Goal: Task Accomplishment & Management: Manage account settings

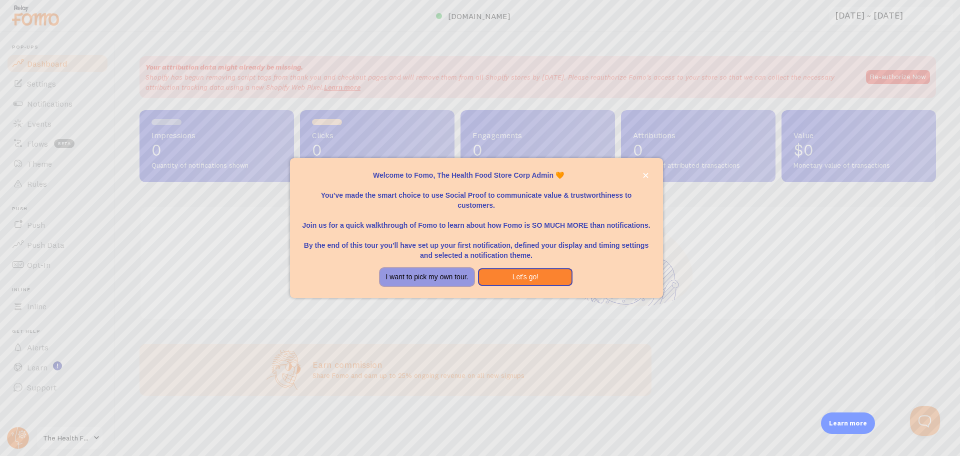
click at [440, 271] on button "I want to pick my own tour." at bounding box center [427, 277] width 95 height 18
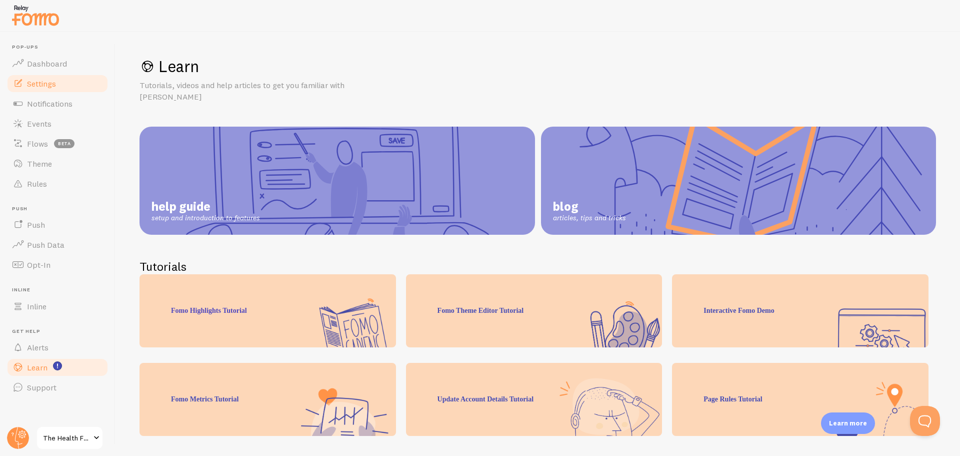
click at [57, 82] on link "Settings" at bounding box center [57, 84] width 103 height 20
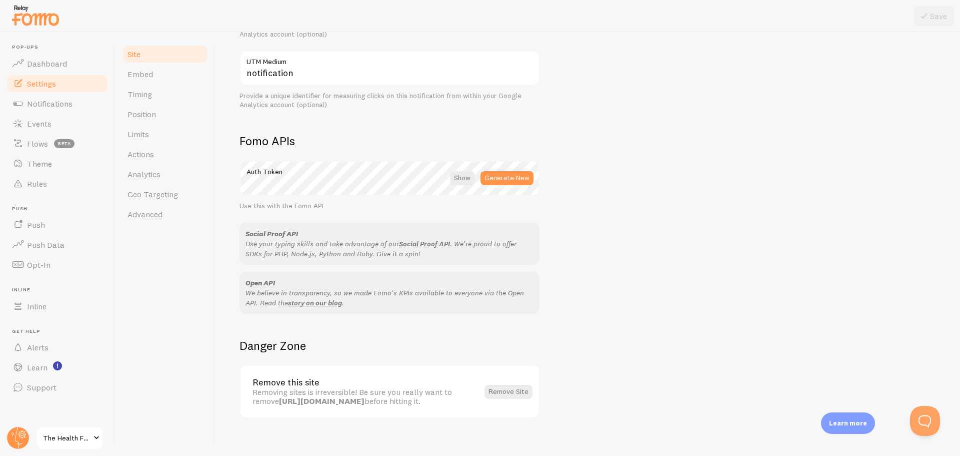
scroll to position [489, 0]
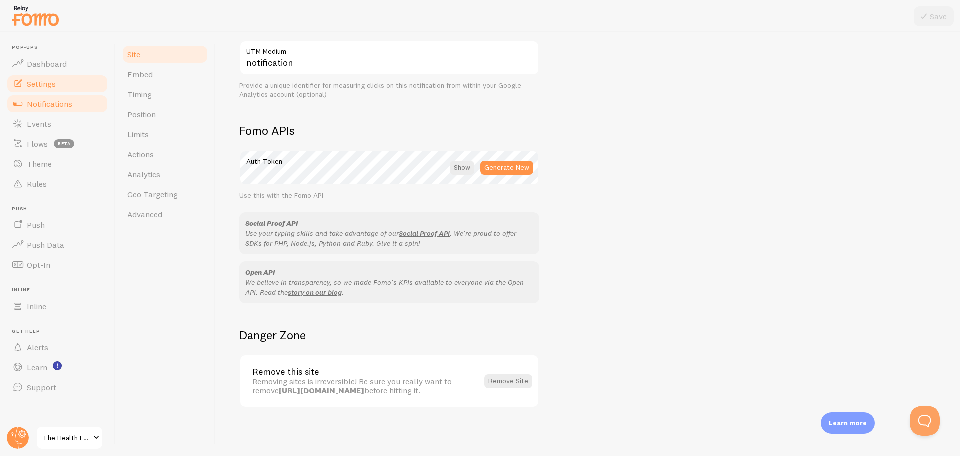
click at [48, 108] on span "Notifications" at bounding box center [50, 104] width 46 height 10
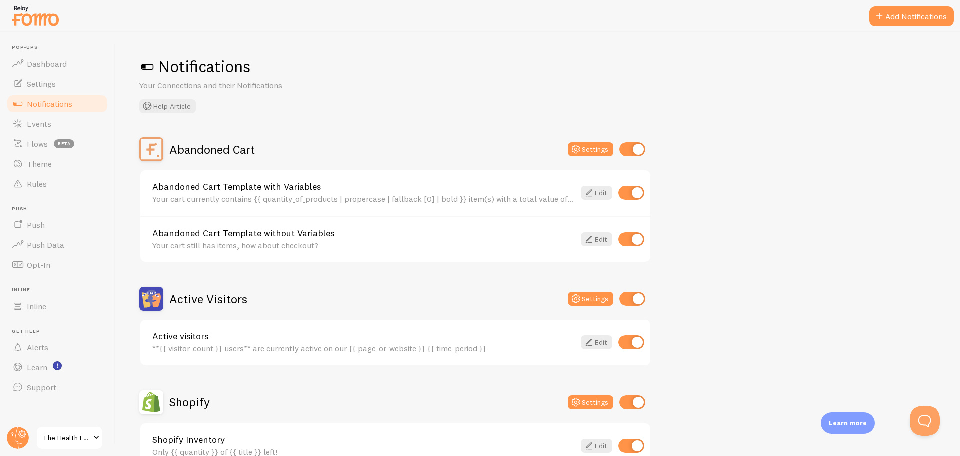
click at [628, 190] on input "checkbox" at bounding box center [632, 193] width 26 height 14
checkbox input "false"
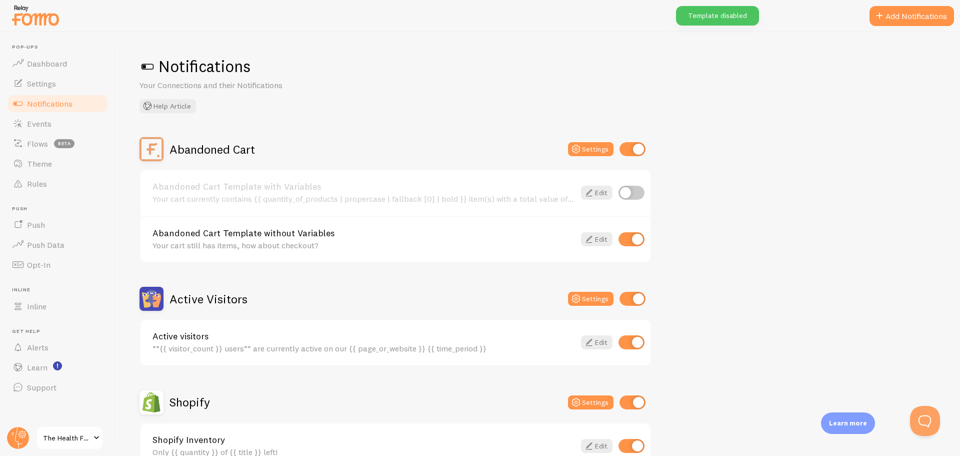
click at [627, 240] on input "checkbox" at bounding box center [632, 239] width 26 height 14
checkbox input "false"
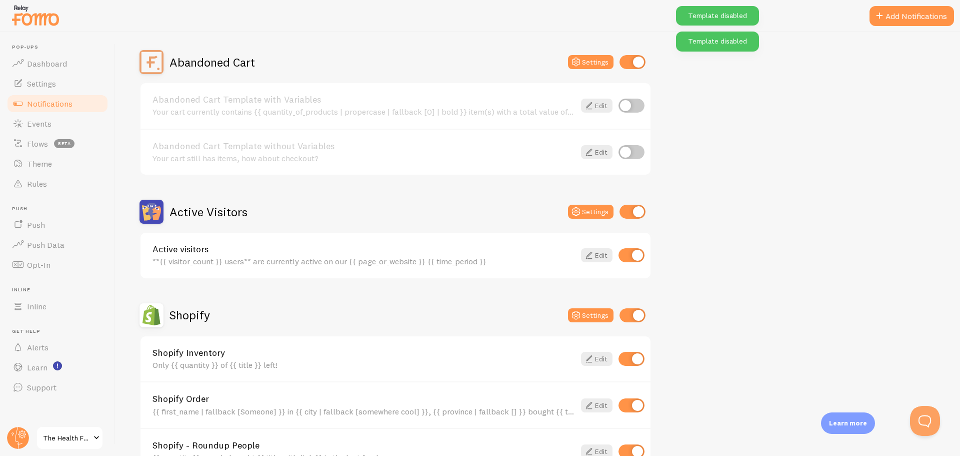
scroll to position [100, 0]
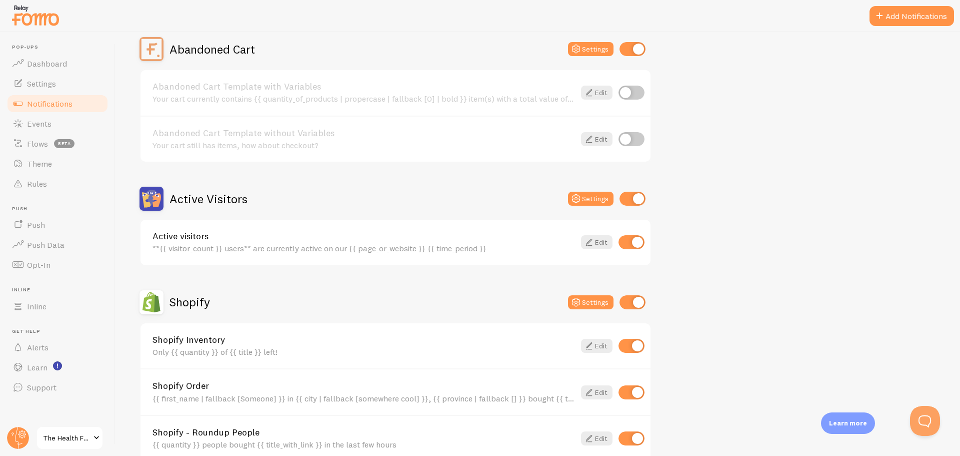
click at [622, 243] on input "checkbox" at bounding box center [632, 242] width 26 height 14
checkbox input "false"
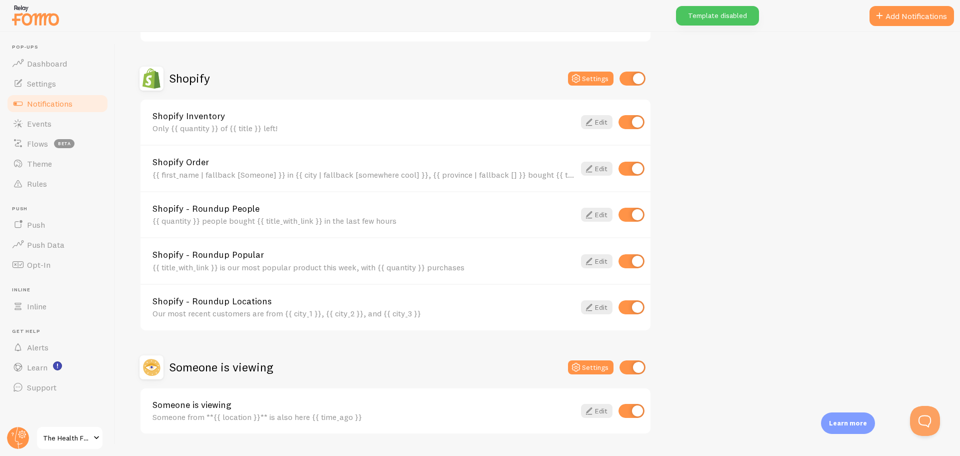
scroll to position [350, 0]
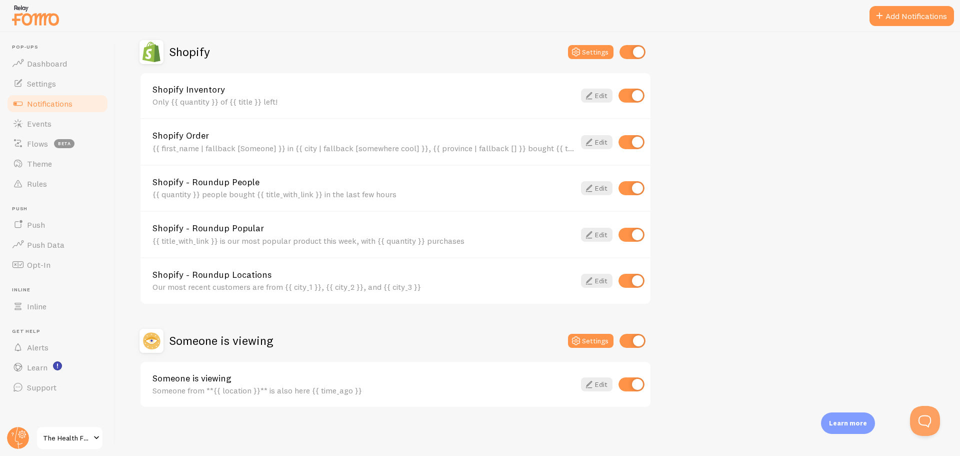
click at [627, 386] on input "checkbox" at bounding box center [632, 384] width 26 height 14
checkbox input "false"
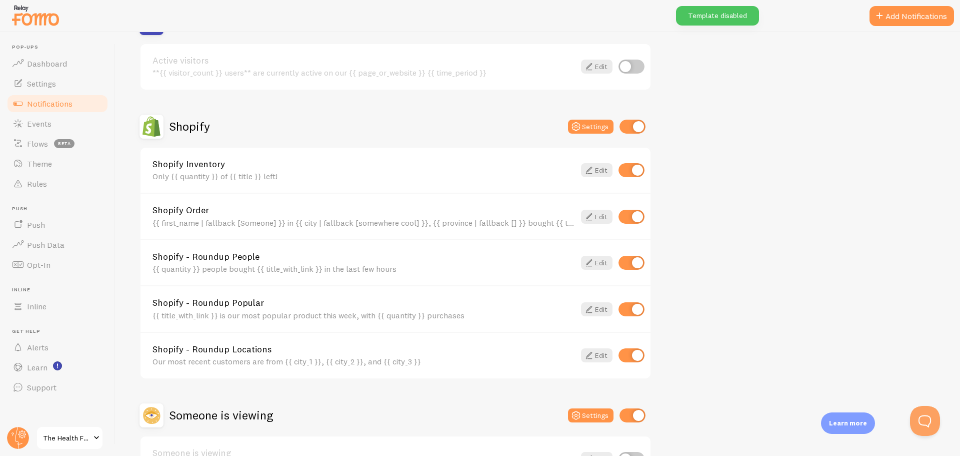
scroll to position [300, 0]
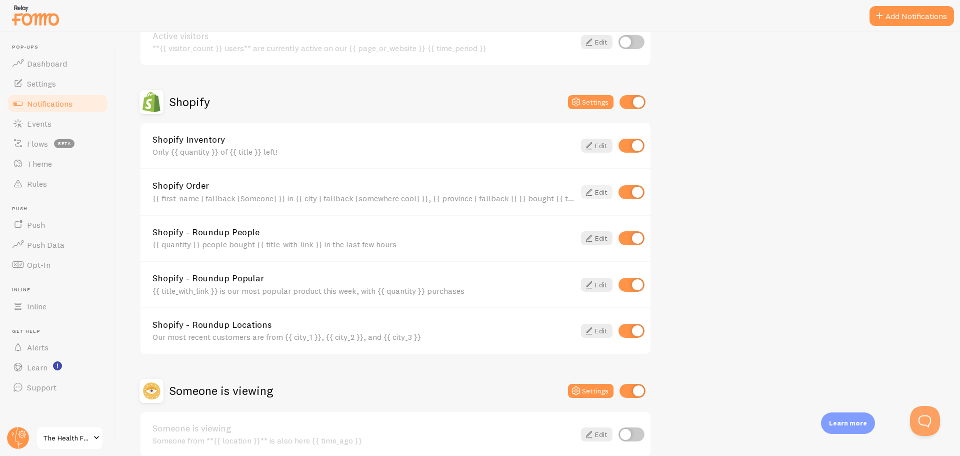
click at [589, 190] on icon at bounding box center [589, 192] width 12 height 12
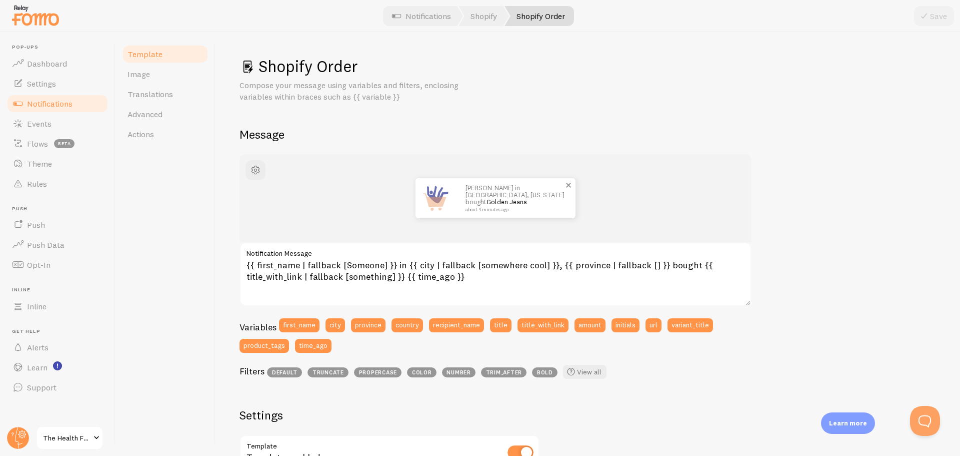
click at [572, 185] on span at bounding box center [568, 185] width 17 height 17
click at [148, 72] on span "Image" at bounding box center [139, 74] width 23 height 10
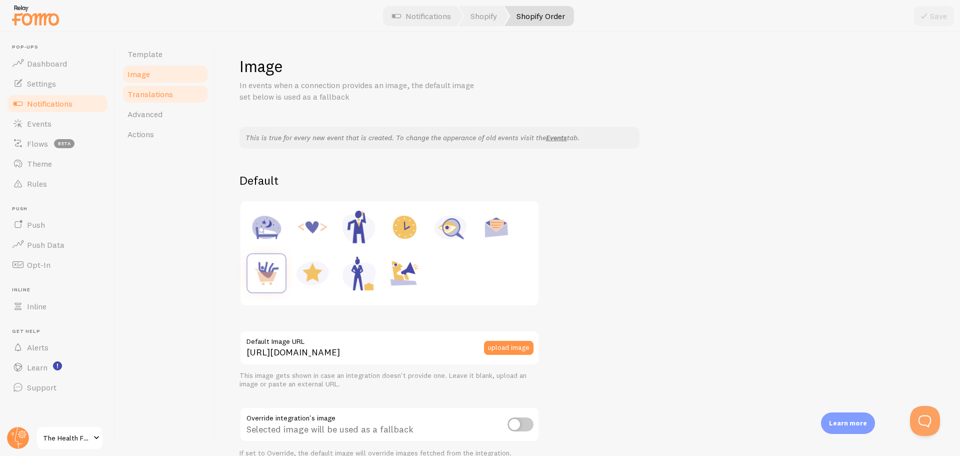
click at [149, 94] on span "Translations" at bounding box center [151, 94] width 46 height 10
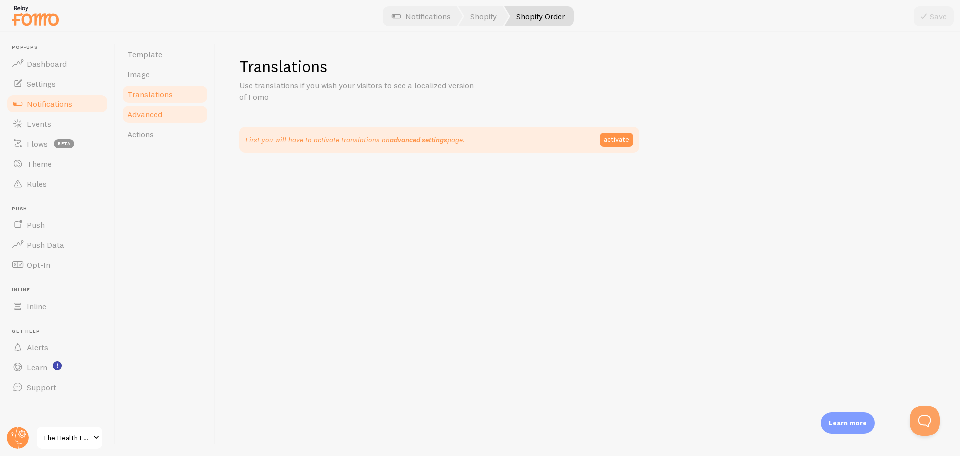
click at [150, 116] on span "Advanced" at bounding box center [145, 114] width 35 height 10
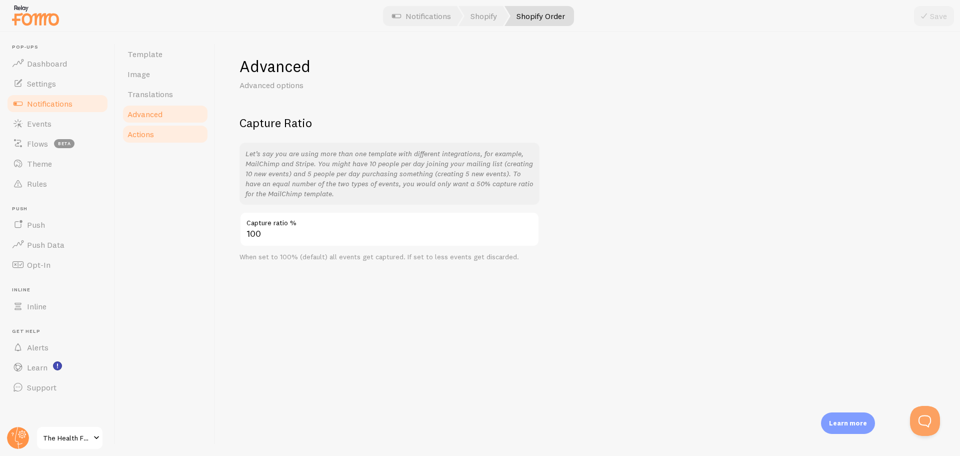
click at [150, 140] on link "Actions" at bounding box center [166, 134] width 88 height 20
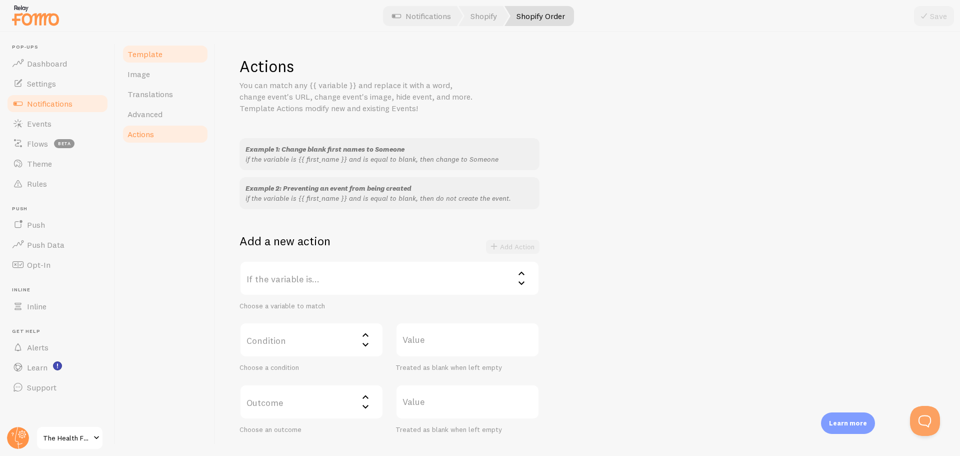
click at [134, 58] on span "Template" at bounding box center [145, 54] width 35 height 10
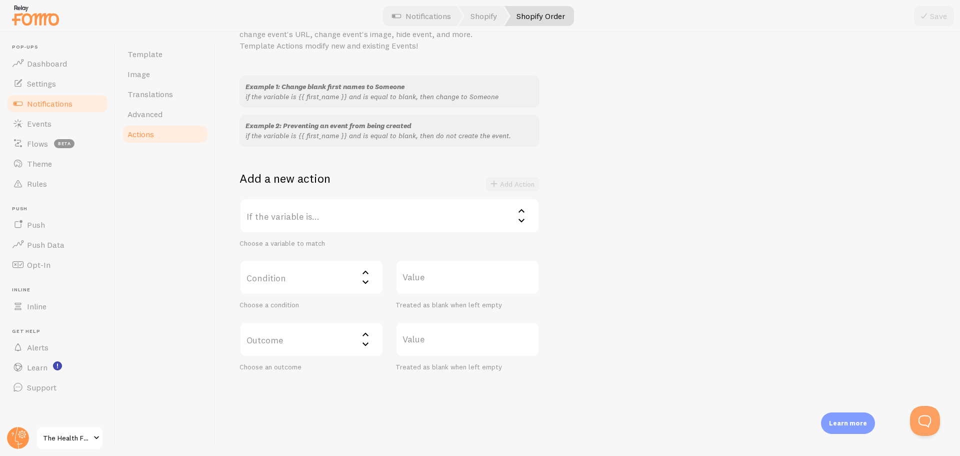
scroll to position [65, 0]
click at [42, 83] on span "Settings" at bounding box center [41, 84] width 29 height 10
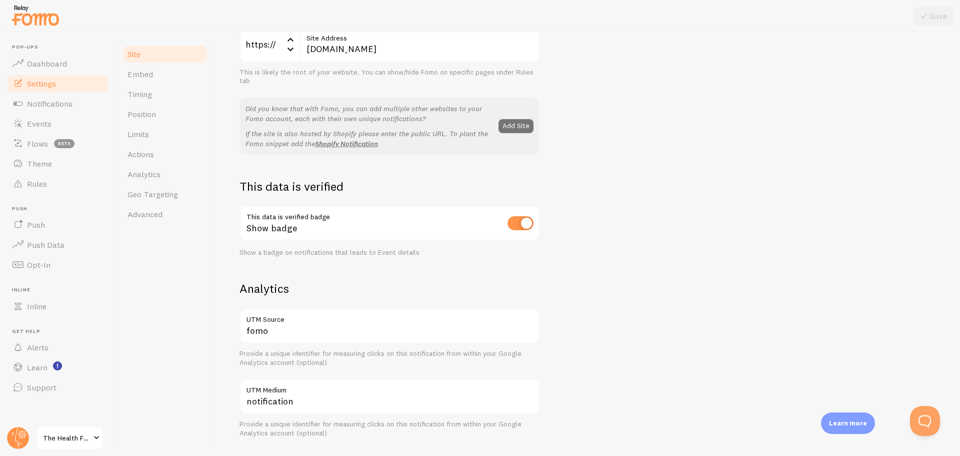
scroll to position [400, 0]
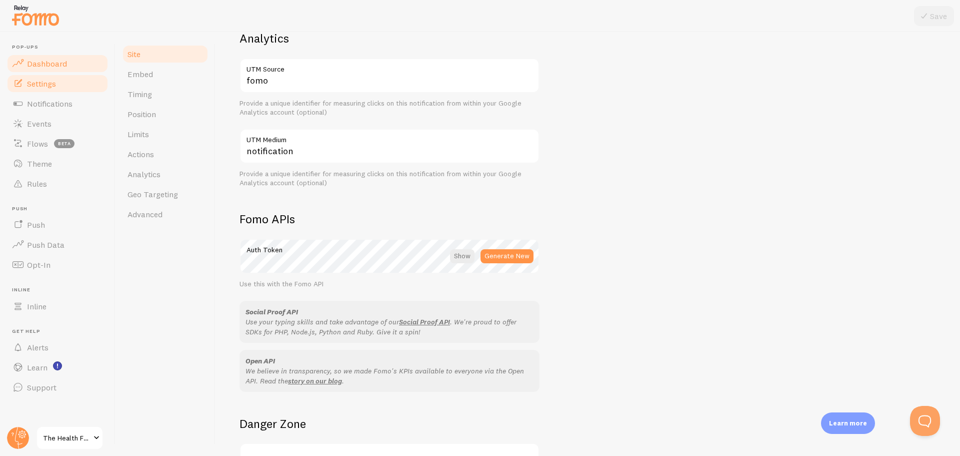
click at [50, 61] on span "Dashboard" at bounding box center [47, 64] width 40 height 10
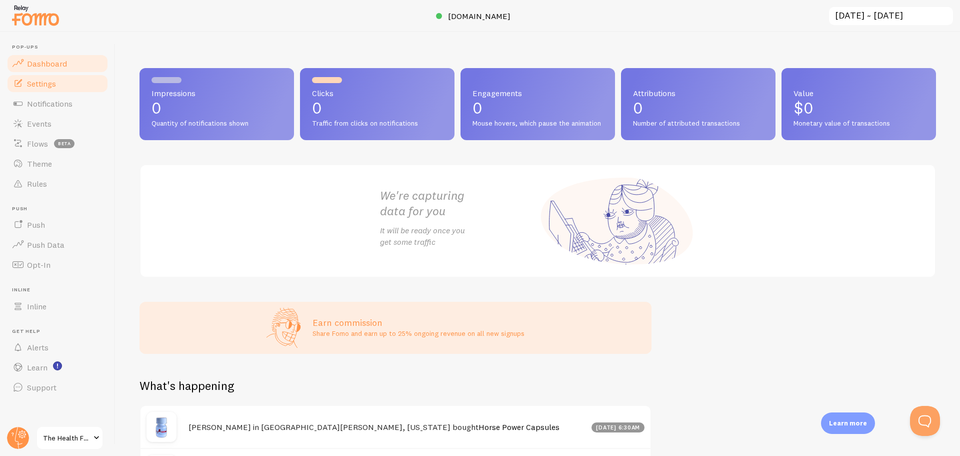
click at [42, 84] on span "Settings" at bounding box center [41, 84] width 29 height 10
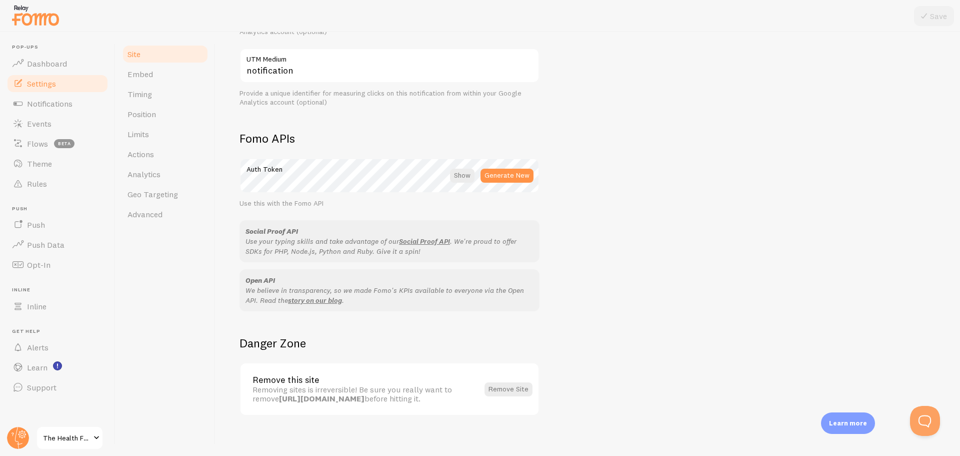
scroll to position [489, 0]
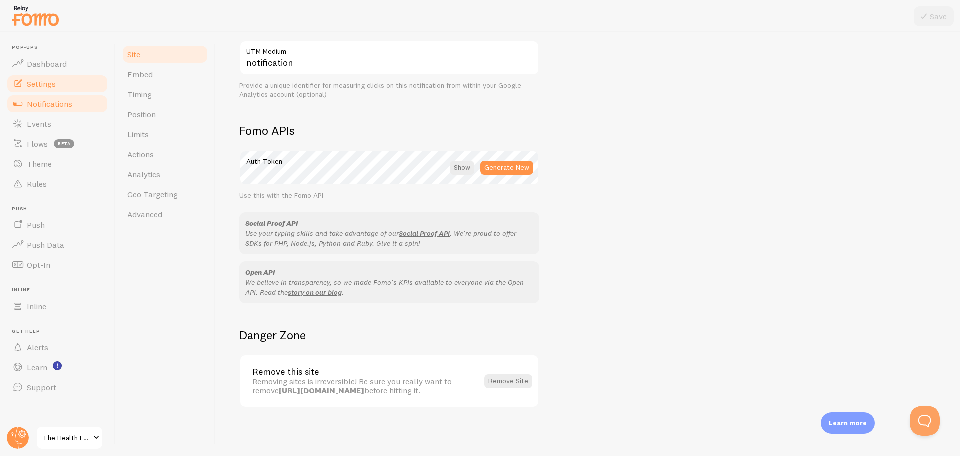
click at [46, 99] on span "Notifications" at bounding box center [50, 104] width 46 height 10
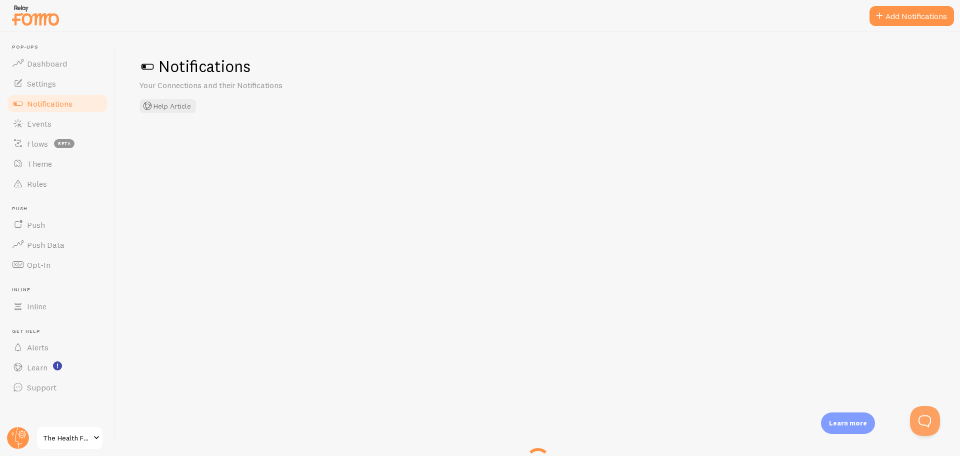
checkbox input "false"
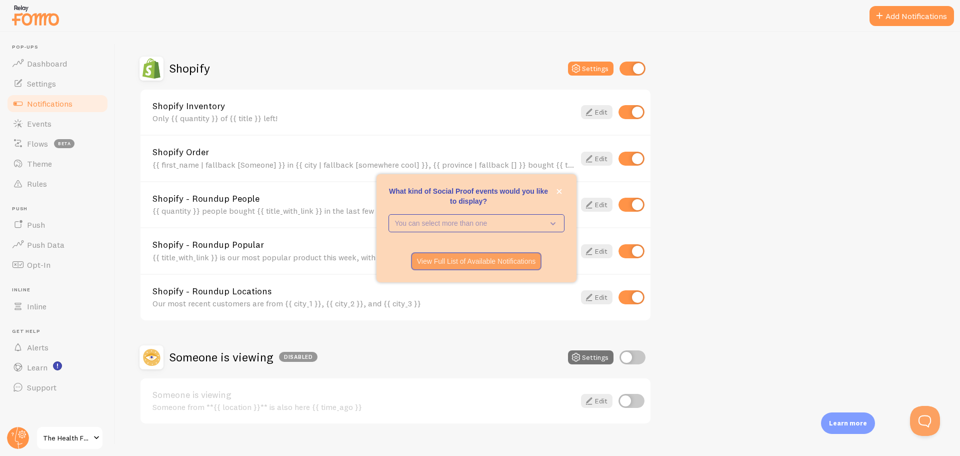
scroll to position [350, 0]
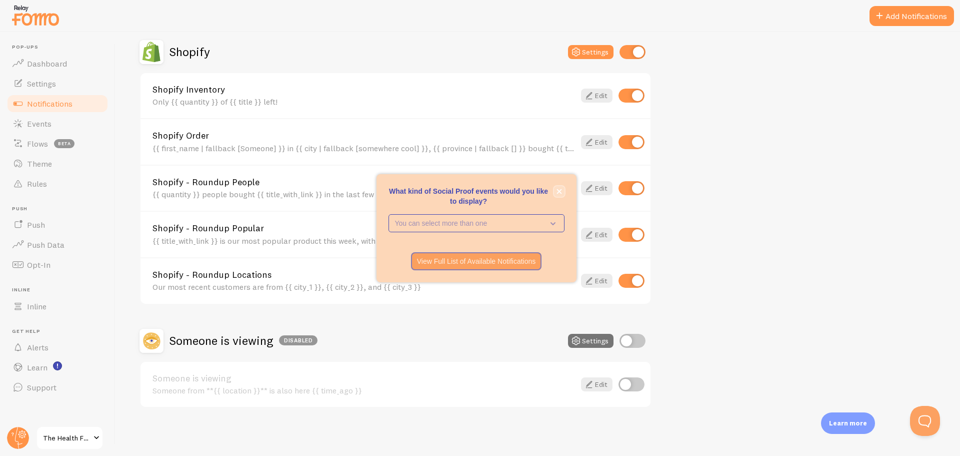
click at [558, 192] on icon "close," at bounding box center [559, 191] width 5 height 5
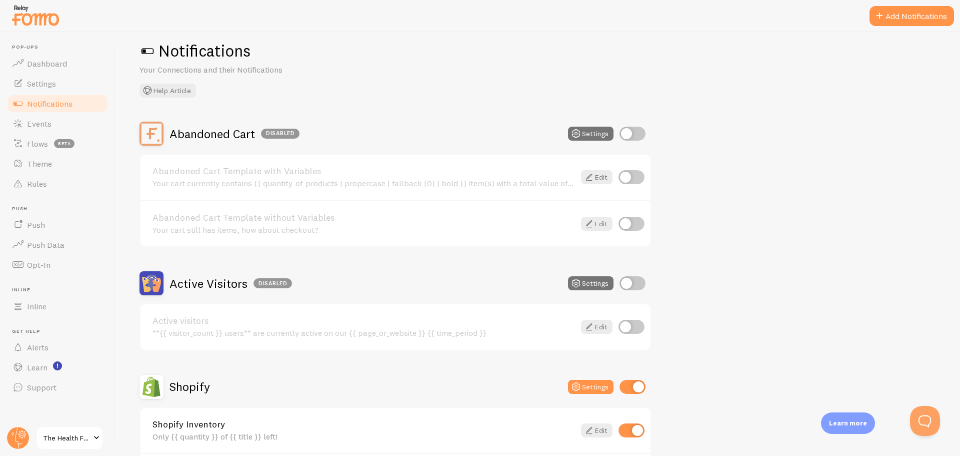
scroll to position [0, 0]
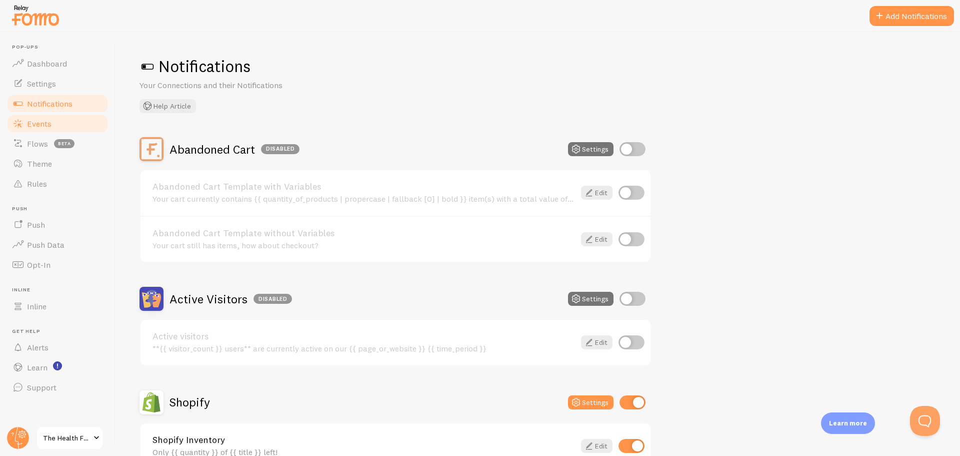
click at [42, 130] on link "Events" at bounding box center [57, 124] width 103 height 20
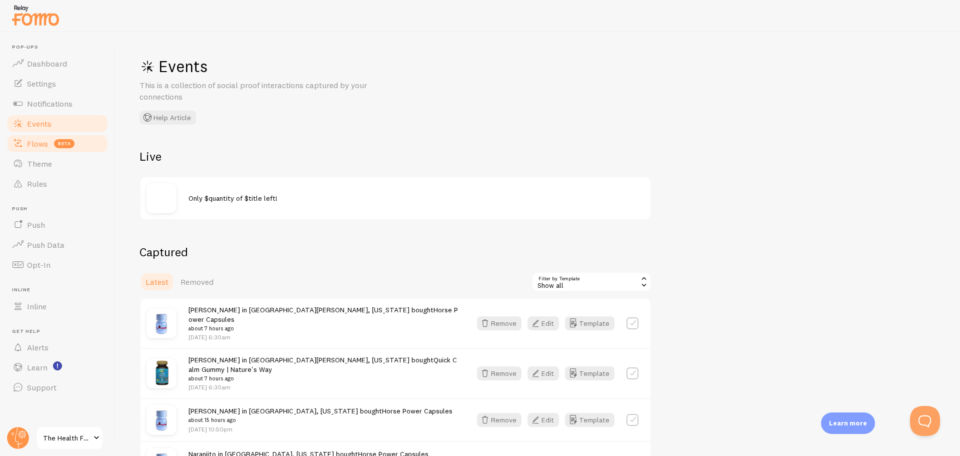
click at [42, 142] on span "Flows" at bounding box center [37, 144] width 21 height 10
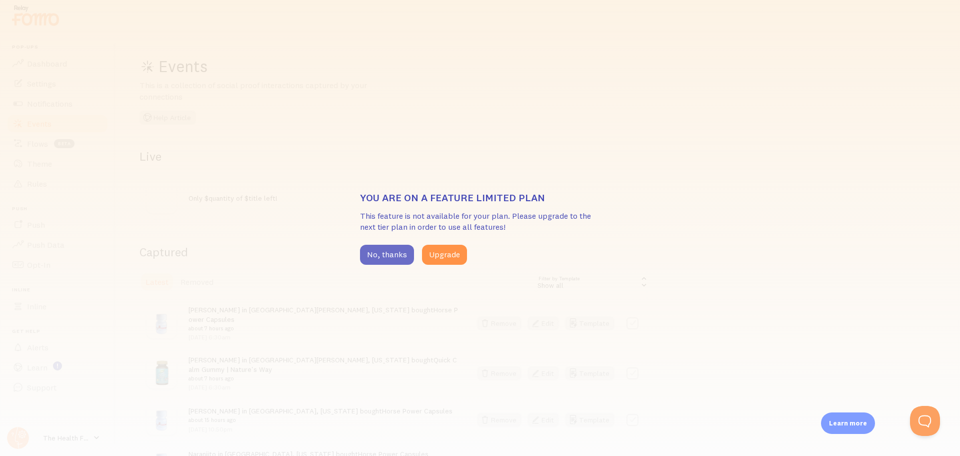
click at [386, 253] on button "No, thanks" at bounding box center [387, 255] width 54 height 20
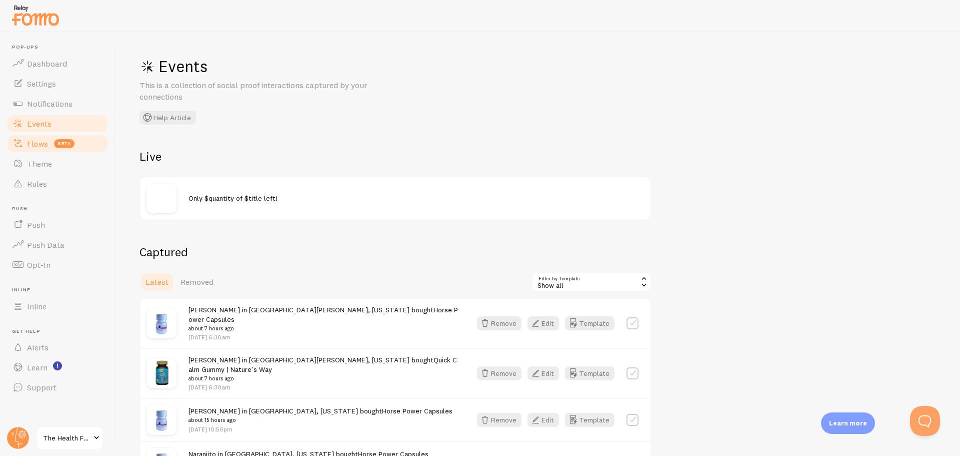
click at [33, 151] on link "Flows beta" at bounding box center [57, 144] width 103 height 20
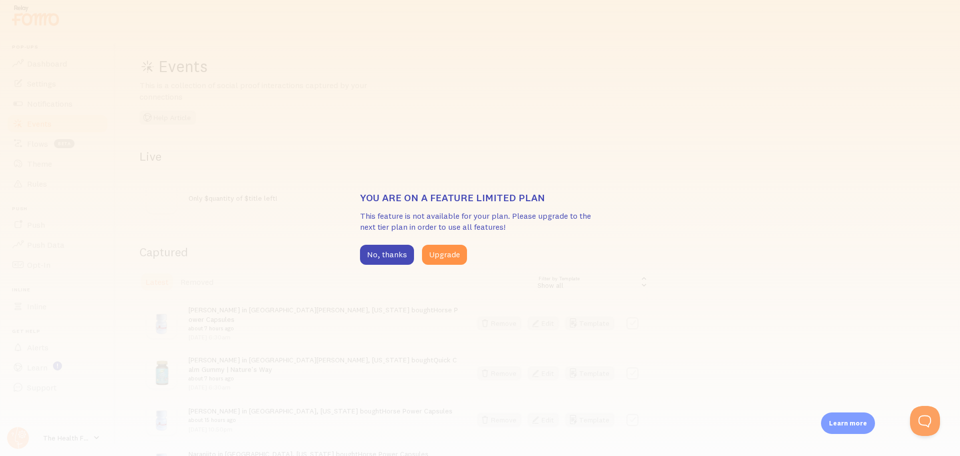
click at [36, 159] on div "You are on a feature limited plan This feature is not available for your plan. …" at bounding box center [480, 228] width 960 height 456
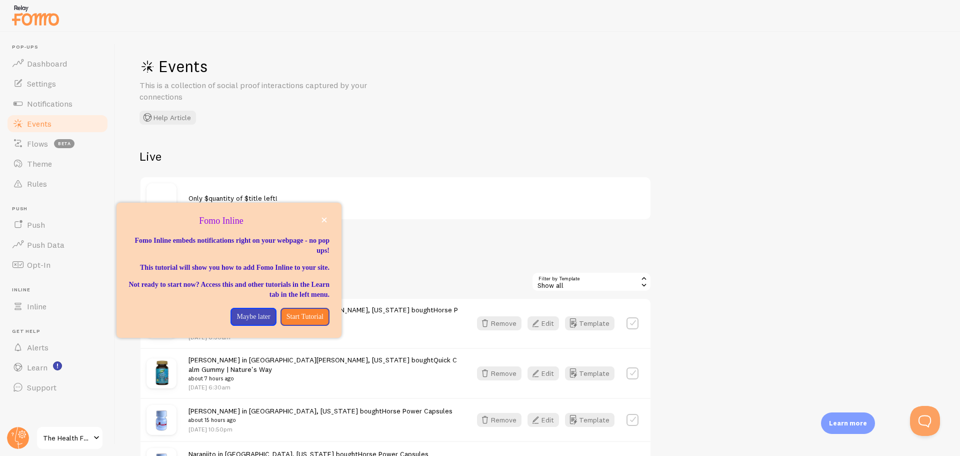
click at [81, 445] on link "The Health Food Store" at bounding box center [70, 438] width 68 height 24
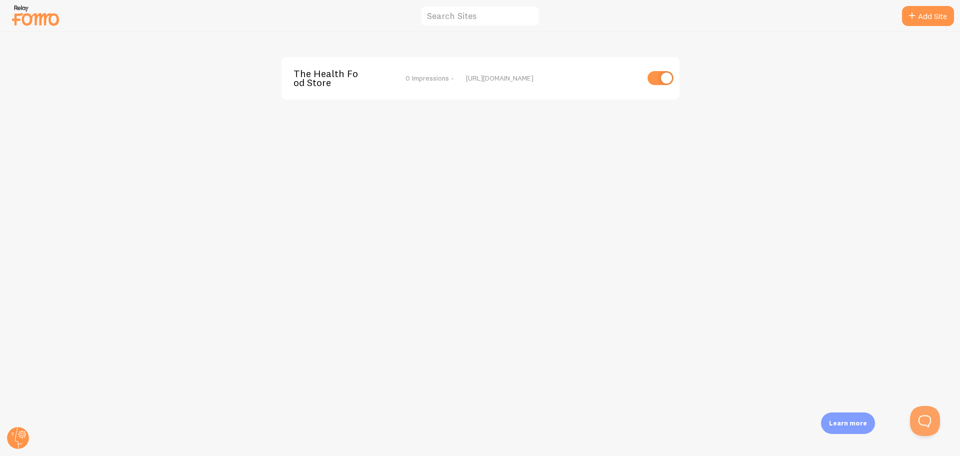
click at [333, 78] on span "The Health Food Store" at bounding box center [334, 78] width 81 height 19
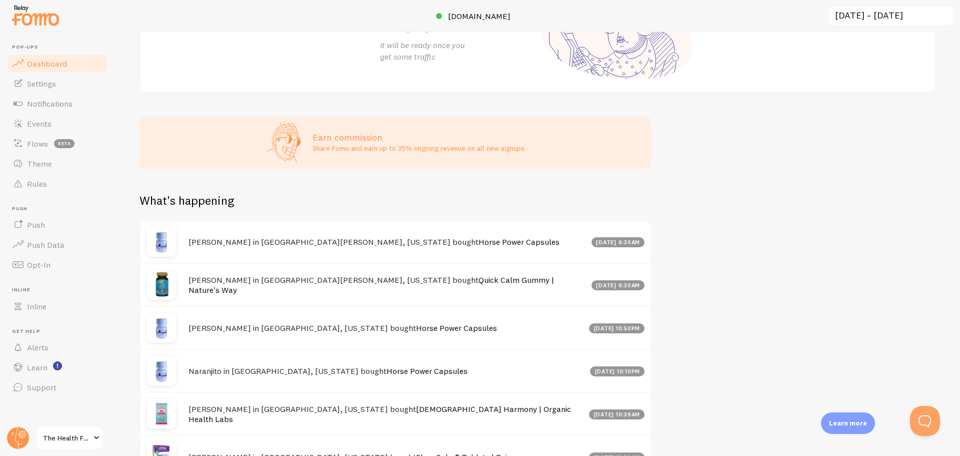
scroll to position [200, 0]
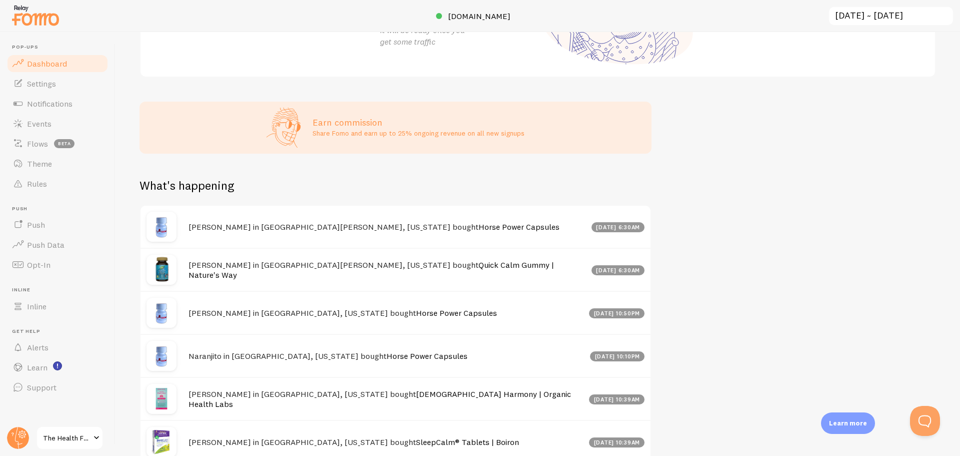
click at [276, 351] on div "Naranjito in Naranjito, Puerto Rico bought Horse Power Capsules Aug 18th @ 10:1…" at bounding box center [396, 355] width 510 height 43
click at [33, 103] on span "Notifications" at bounding box center [50, 104] width 46 height 10
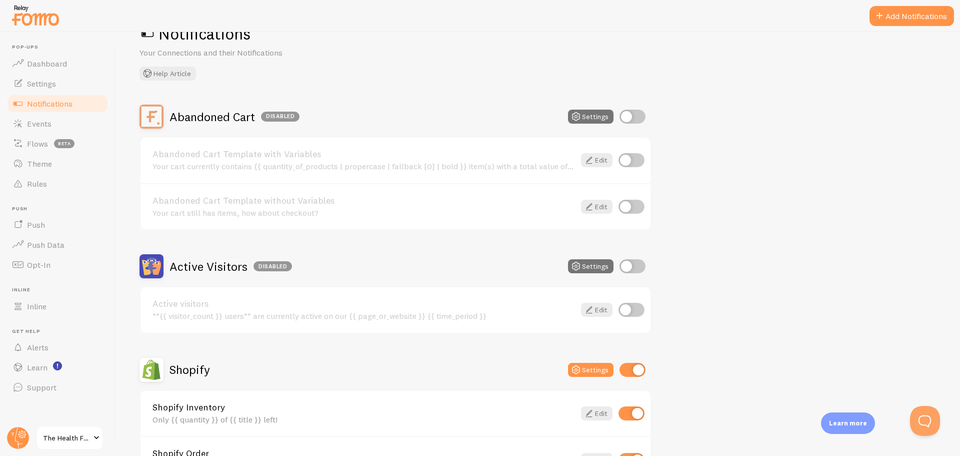
scroll to position [250, 0]
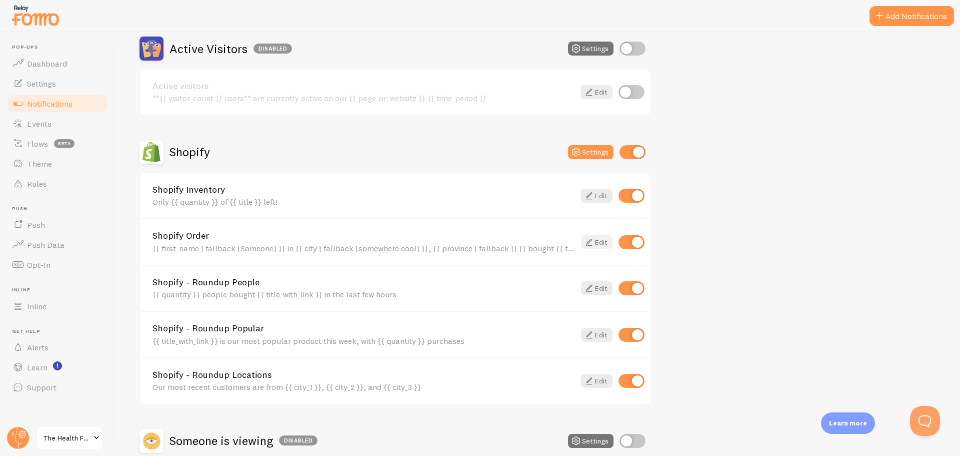
click at [591, 243] on icon at bounding box center [589, 242] width 12 height 12
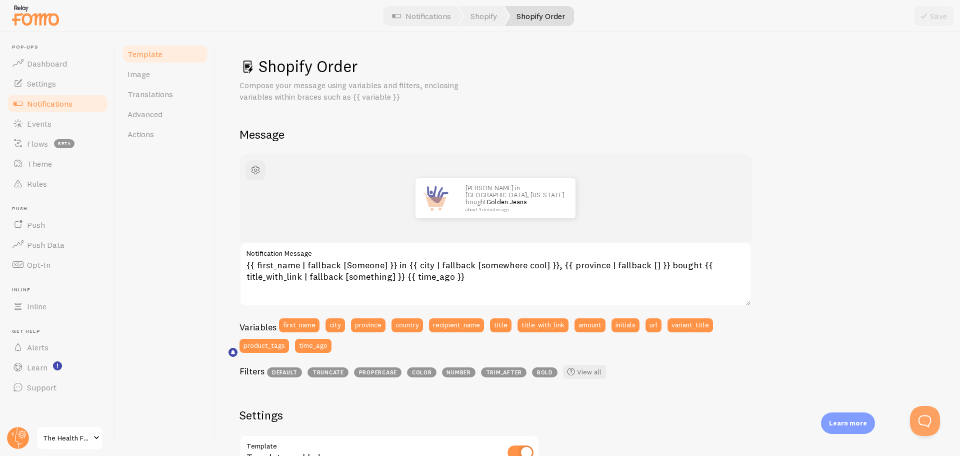
scroll to position [50, 0]
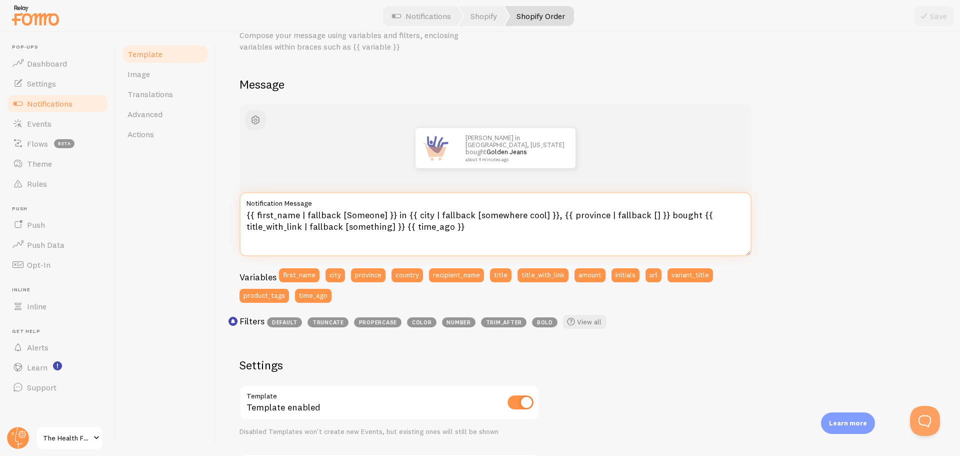
drag, startPoint x: 340, startPoint y: 214, endPoint x: 257, endPoint y: 218, distance: 83.1
click at [257, 218] on textarea "{{ first_name | fallback [Someone] }} in {{ city | fallback [somewhere cool] }}…" at bounding box center [496, 224] width 512 height 64
drag, startPoint x: 392, startPoint y: 215, endPoint x: 225, endPoint y: 217, distance: 167.6
click at [225, 217] on div "Shopify Order Compose your message using variables and filters, enclosing varia…" at bounding box center [588, 244] width 745 height 424
click at [294, 216] on textarea "{{ first_name | fallback [Someone] }} in {{ city | fallback [somewhere cool] }}…" at bounding box center [496, 224] width 512 height 64
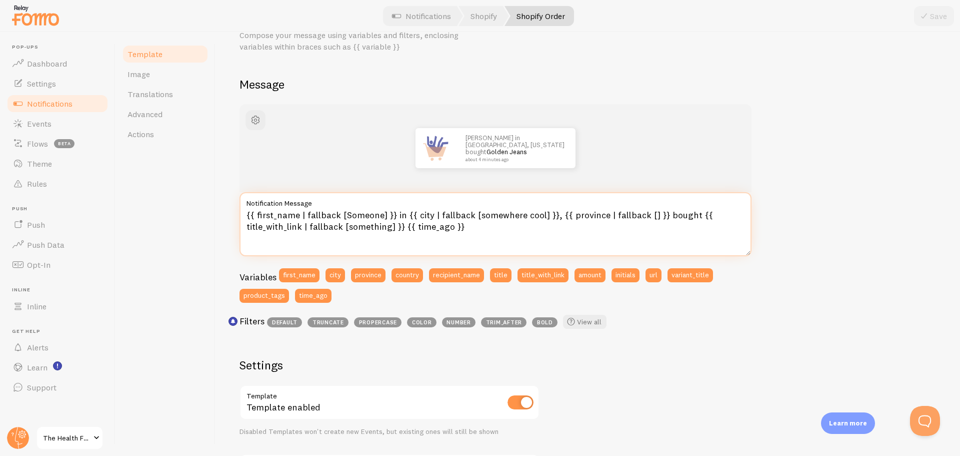
drag, startPoint x: 297, startPoint y: 215, endPoint x: 257, endPoint y: 215, distance: 40.5
click at [257, 215] on textarea "{{ first_name | fallback [Someone] }} in {{ city | fallback [somewhere cool] }}…" at bounding box center [496, 224] width 512 height 64
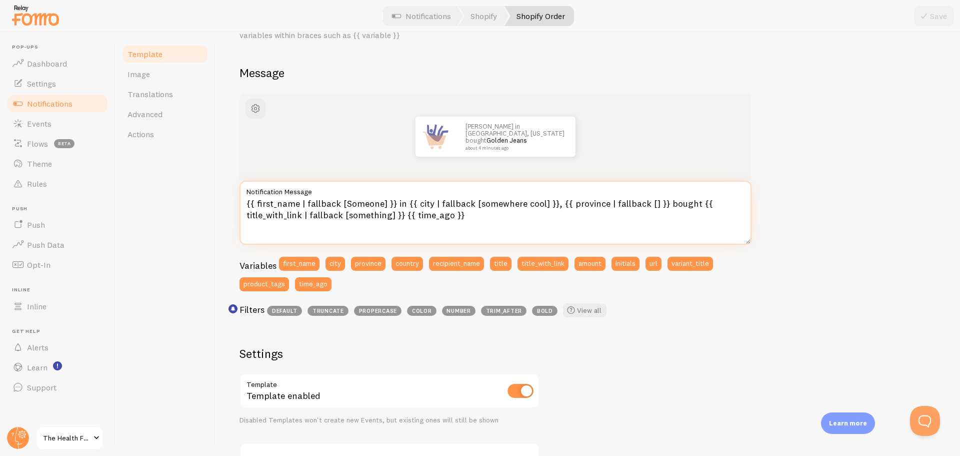
scroll to position [0, 0]
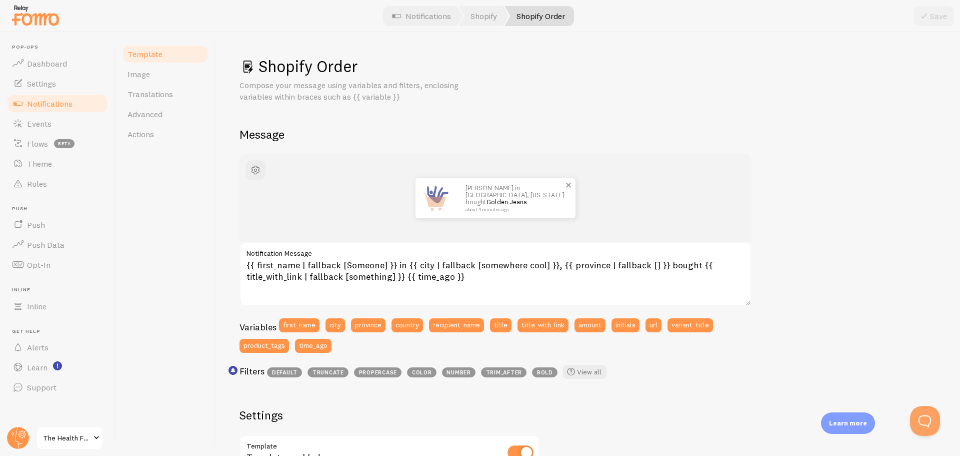
click at [463, 199] on div "John in San Francisco, California bought Golden Jeans about 4 minutes ago" at bounding box center [516, 198] width 120 height 40
click at [479, 194] on p "John in San Francisco, California bought Golden Jeans about 4 minutes ago" at bounding box center [516, 198] width 100 height 28
click at [305, 326] on button "first_name" at bounding box center [299, 325] width 41 height 14
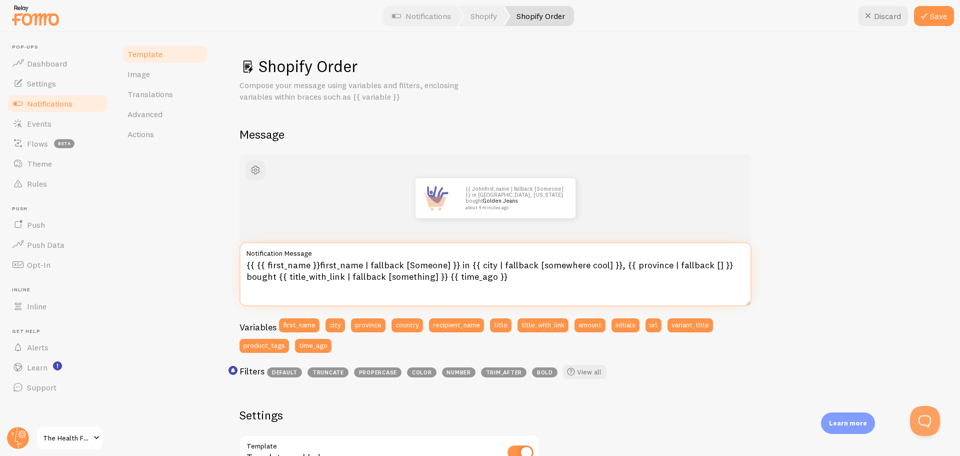
drag, startPoint x: 316, startPoint y: 267, endPoint x: 257, endPoint y: 270, distance: 59.6
click at [257, 270] on textarea "{{ {{ first_name }}first_name | fallback [Someone] }} in {{ city | fallback [so…" at bounding box center [496, 274] width 512 height 64
type textarea "{{ first_name | fallback [Someone] }} in {{ city | fallback [somewhere cool] }}…"
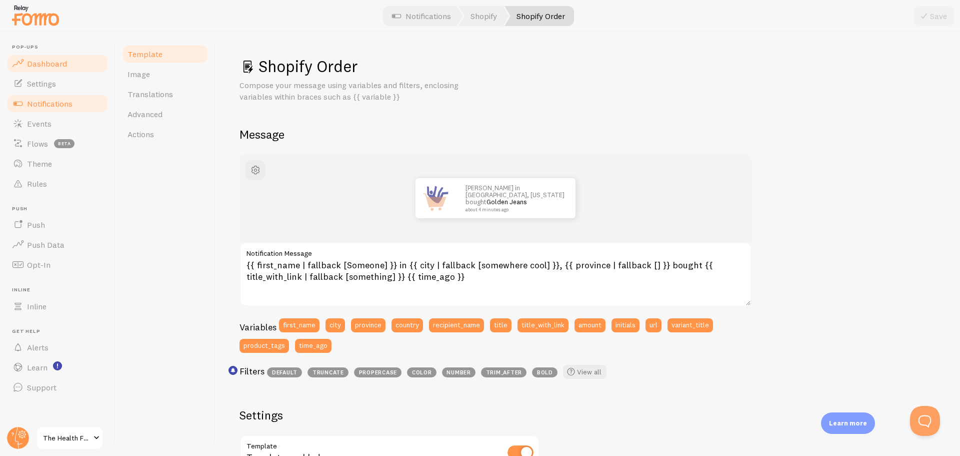
click at [47, 69] on link "Dashboard" at bounding box center [57, 64] width 103 height 20
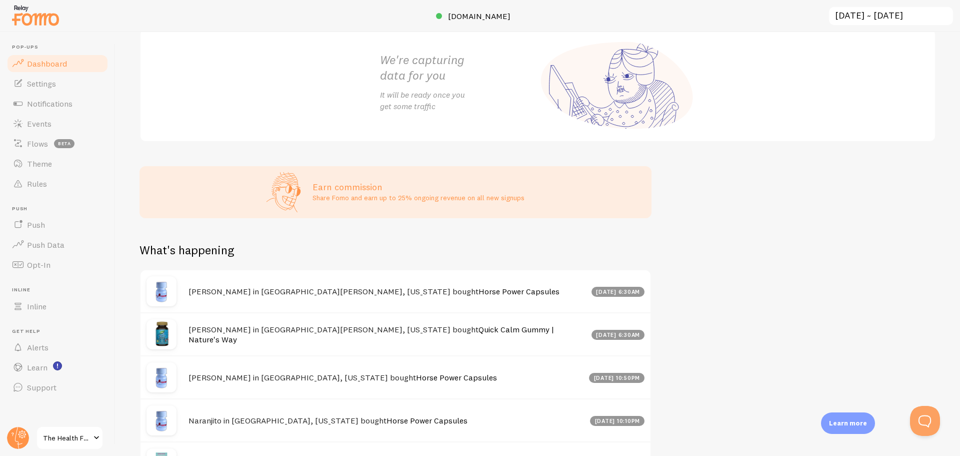
scroll to position [265, 0]
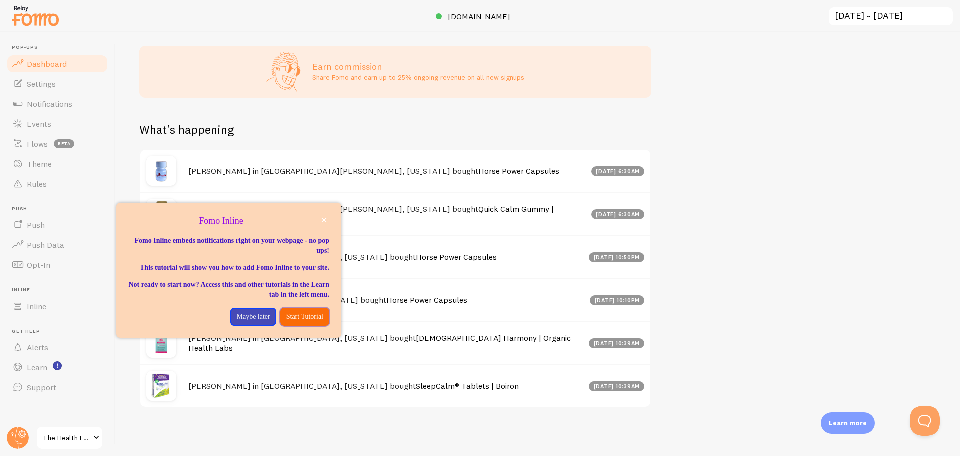
click at [295, 319] on button "Start Tutorial" at bounding box center [305, 317] width 49 height 18
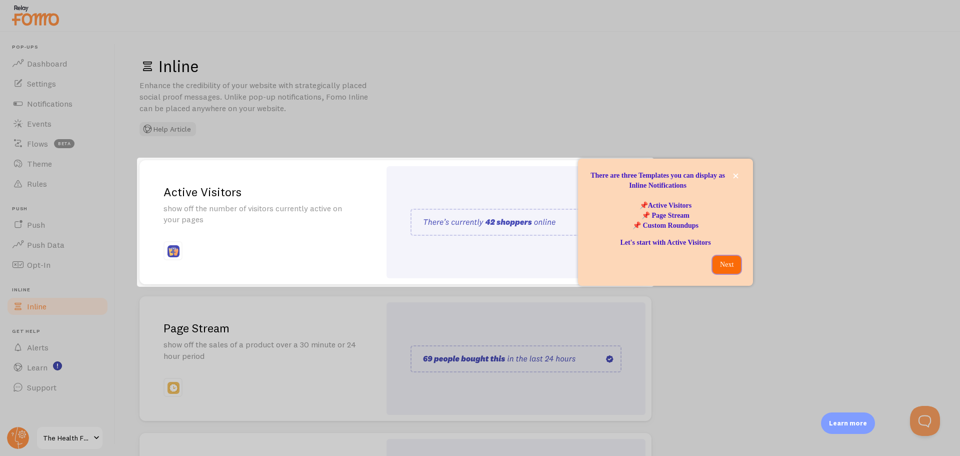
click at [732, 261] on p "Next" at bounding box center [727, 265] width 17 height 10
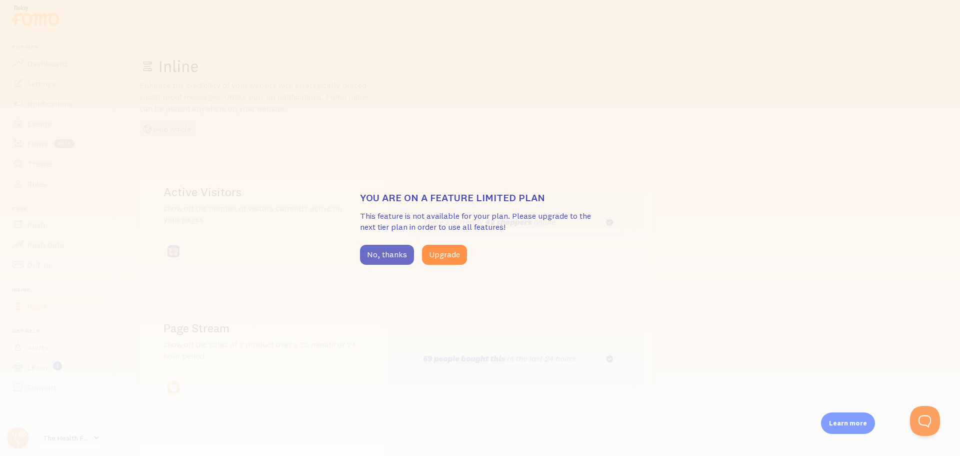
click at [380, 259] on button "No, thanks" at bounding box center [387, 255] width 54 height 20
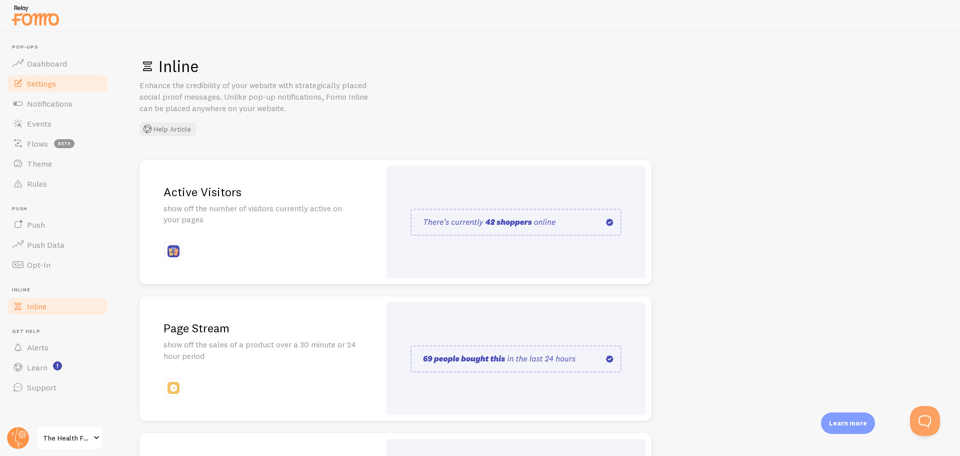
click at [53, 86] on span "Settings" at bounding box center [41, 84] width 29 height 10
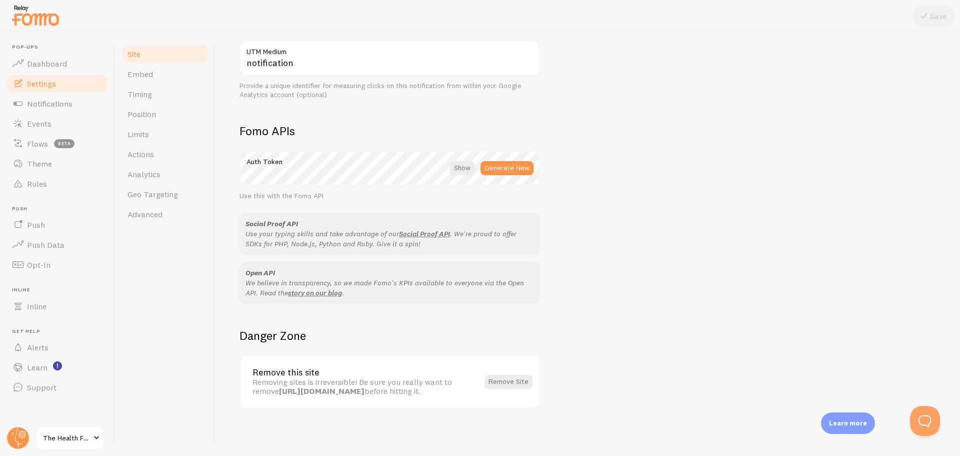
scroll to position [489, 0]
click at [139, 69] on link "Embed" at bounding box center [166, 74] width 88 height 20
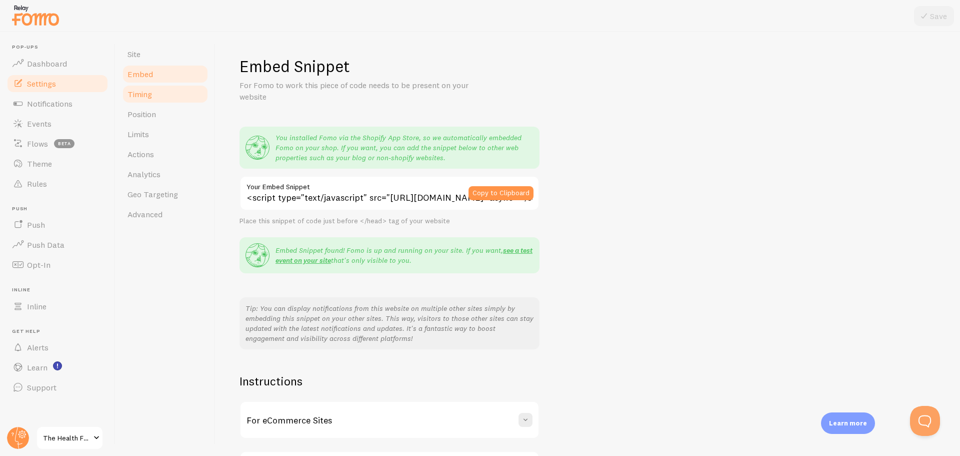
click at [149, 93] on span "Timing" at bounding box center [140, 94] width 25 height 10
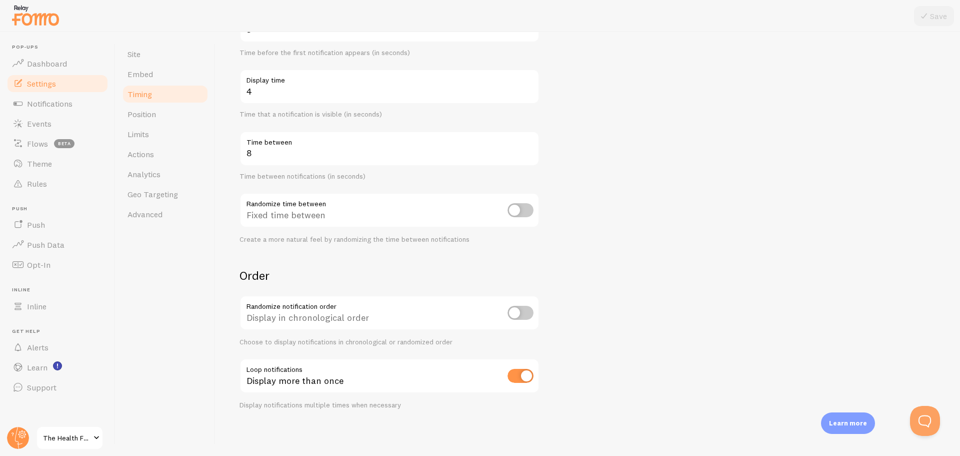
scroll to position [137, 0]
click at [144, 108] on link "Position" at bounding box center [166, 114] width 88 height 20
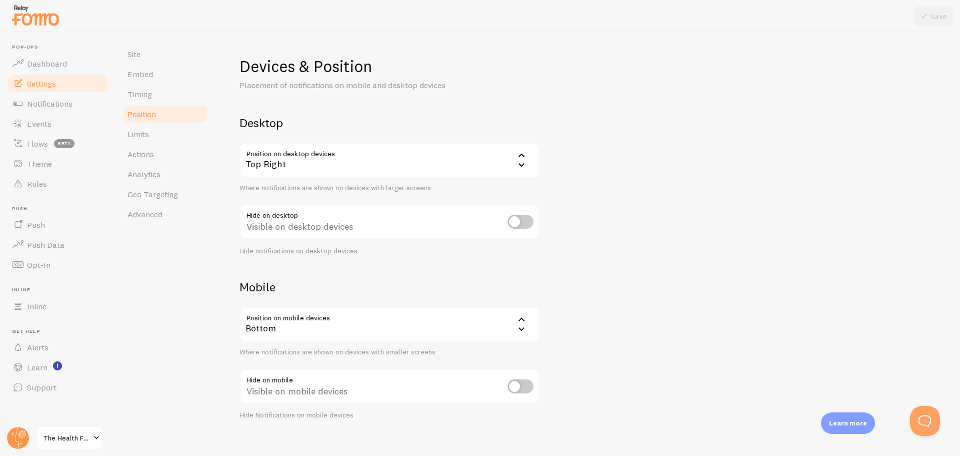
click at [531, 219] on input "checkbox" at bounding box center [521, 222] width 26 height 14
checkbox input "true"
click at [347, 158] on div "Top Right" at bounding box center [390, 160] width 300 height 35
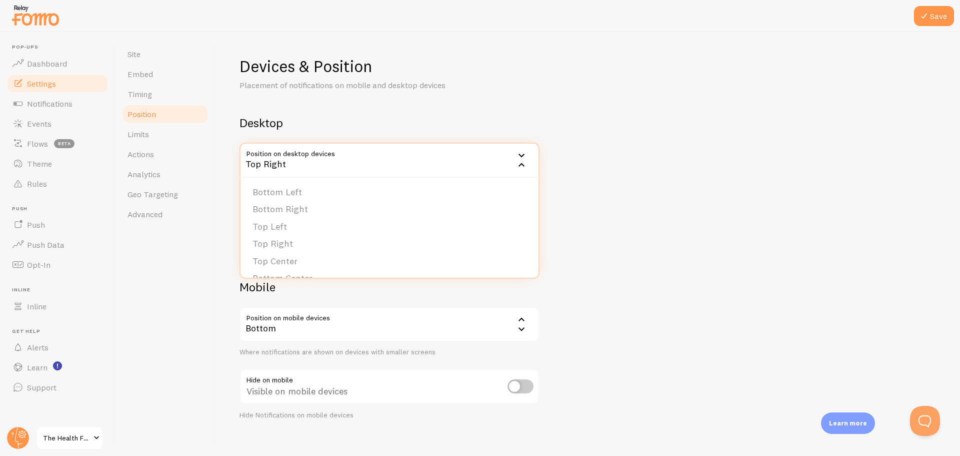
click at [347, 158] on div "Top Right" at bounding box center [390, 160] width 300 height 35
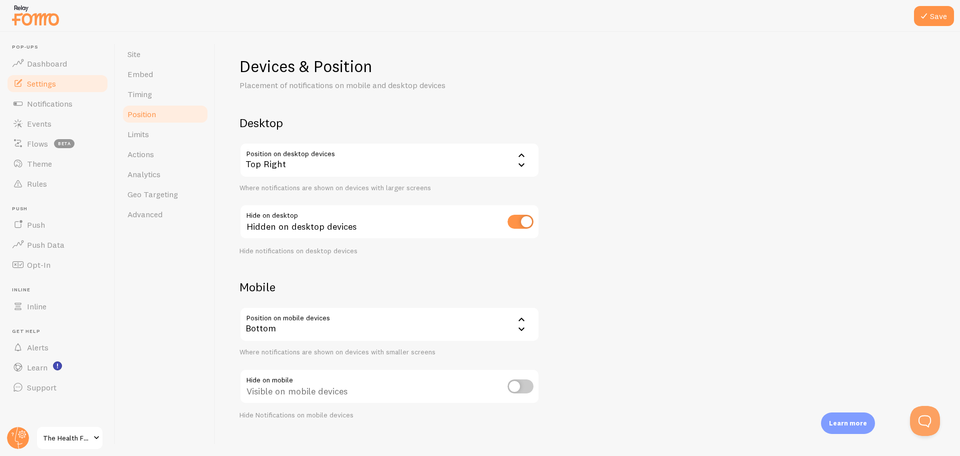
click at [347, 158] on div "Top Right" at bounding box center [390, 160] width 300 height 35
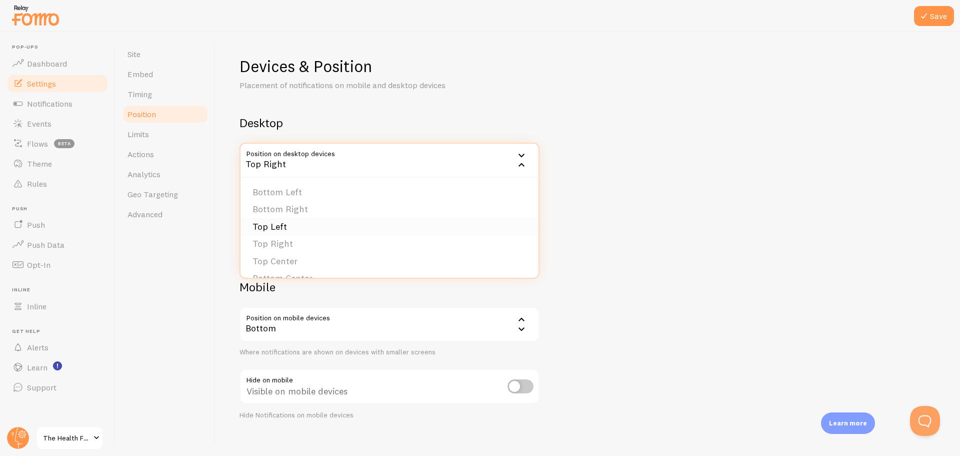
click at [287, 227] on li "Top Left" at bounding box center [390, 227] width 298 height 18
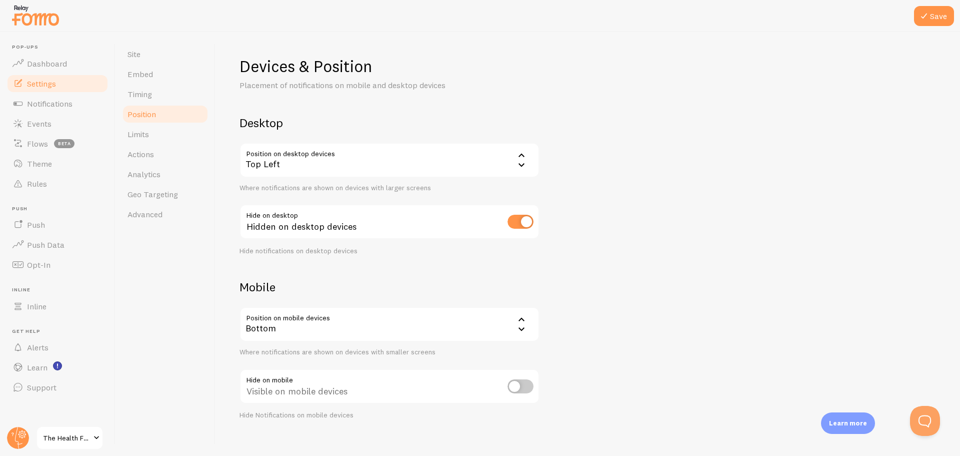
click at [519, 321] on icon at bounding box center [522, 320] width 6 height 4
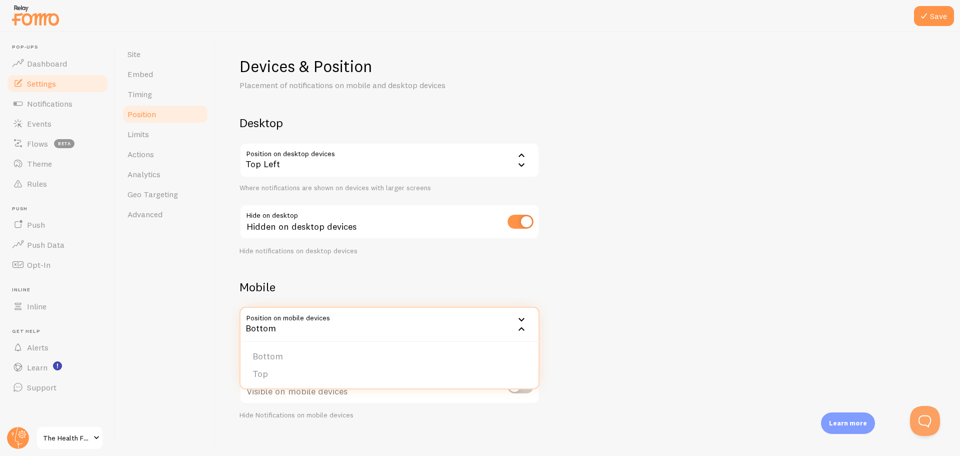
click at [519, 321] on icon at bounding box center [522, 320] width 12 height 12
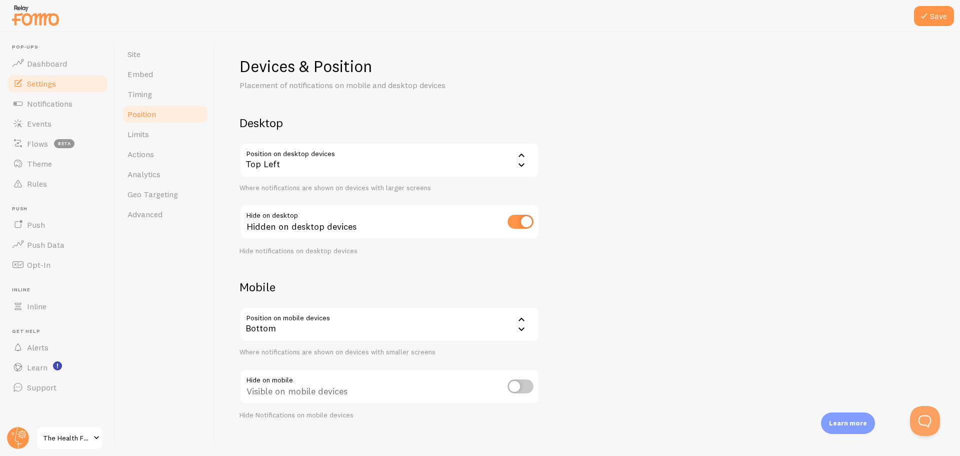
click at [524, 387] on input "checkbox" at bounding box center [521, 386] width 26 height 14
click at [515, 385] on input "checkbox" at bounding box center [521, 386] width 26 height 14
checkbox input "false"
click at [518, 219] on input "checkbox" at bounding box center [521, 222] width 26 height 14
checkbox input "false"
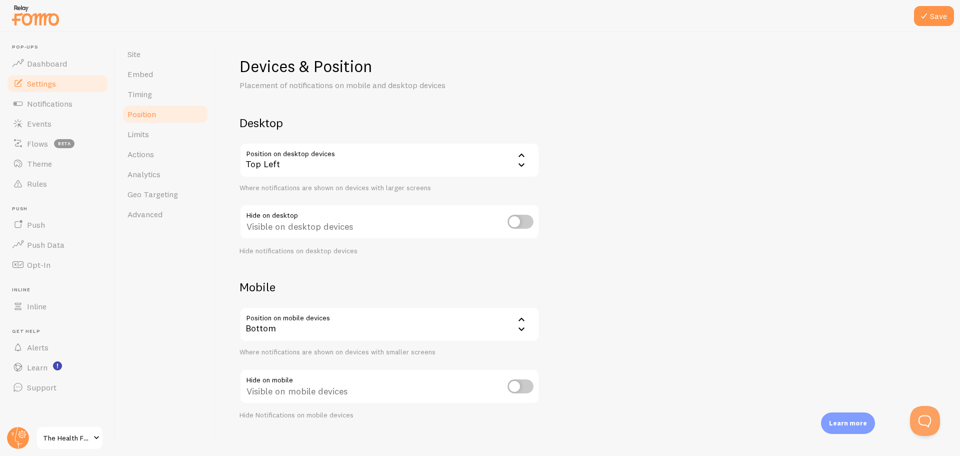
click at [530, 383] on input "checkbox" at bounding box center [521, 386] width 26 height 14
checkbox input "true"
click at [525, 219] on input "checkbox" at bounding box center [521, 222] width 26 height 14
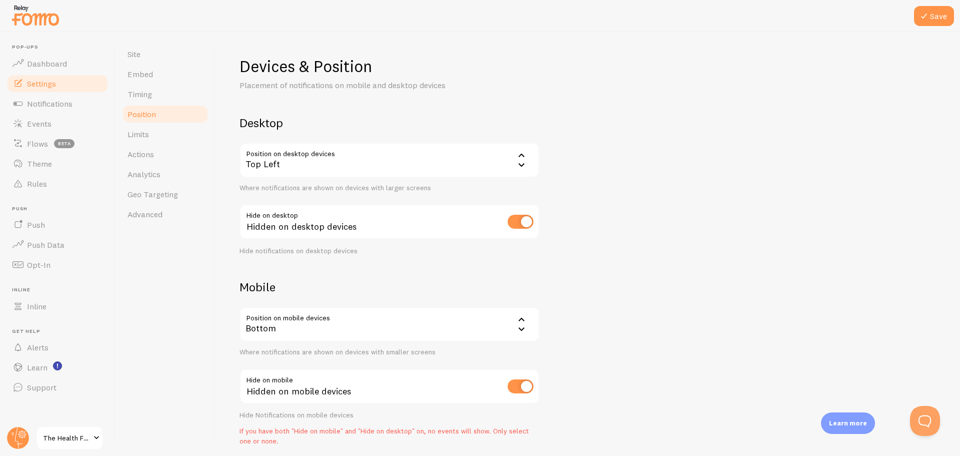
click at [514, 220] on input "checkbox" at bounding box center [521, 222] width 26 height 14
checkbox input "false"
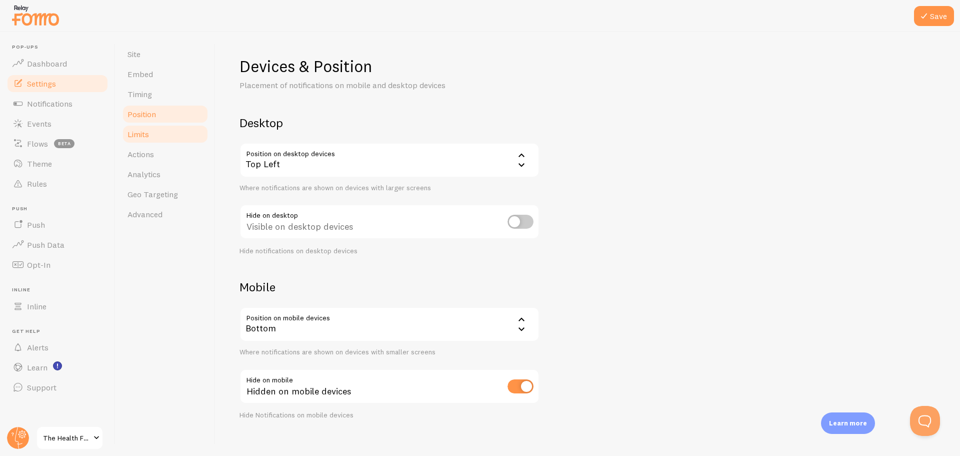
click at [138, 132] on span "Limits" at bounding box center [139, 134] width 22 height 10
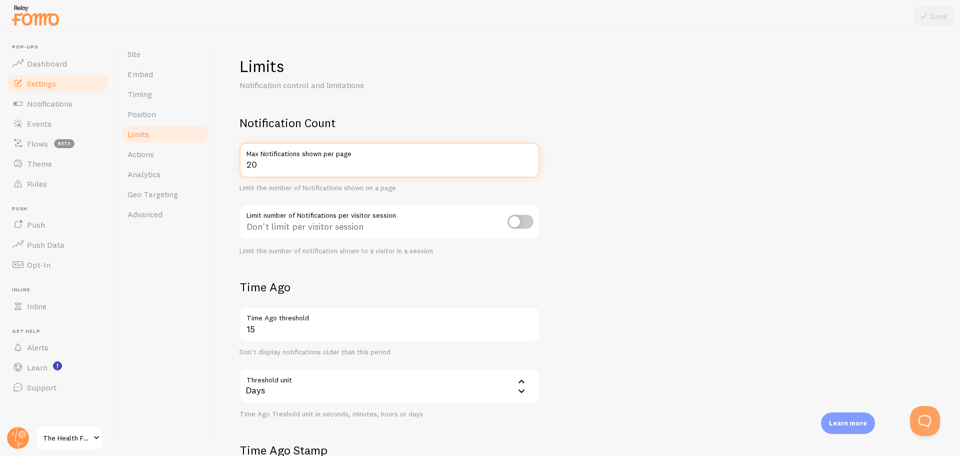
click at [358, 163] on input "20" at bounding box center [390, 160] width 300 height 35
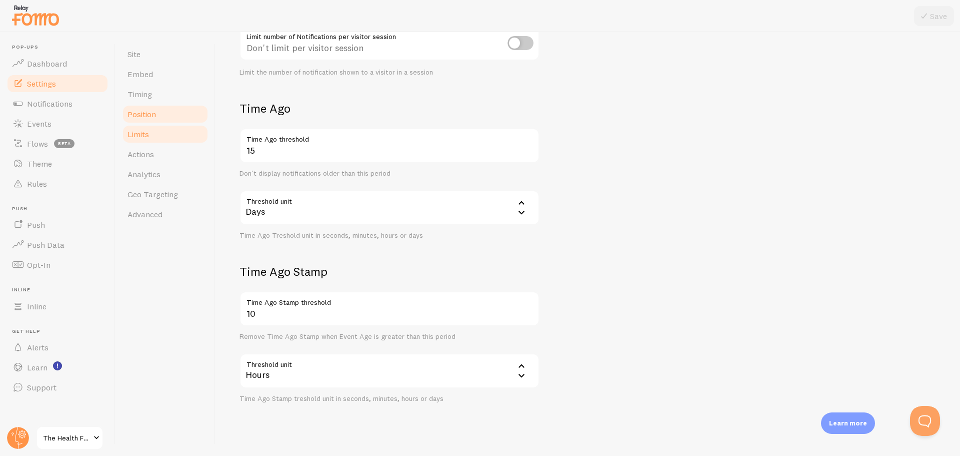
scroll to position [193, 0]
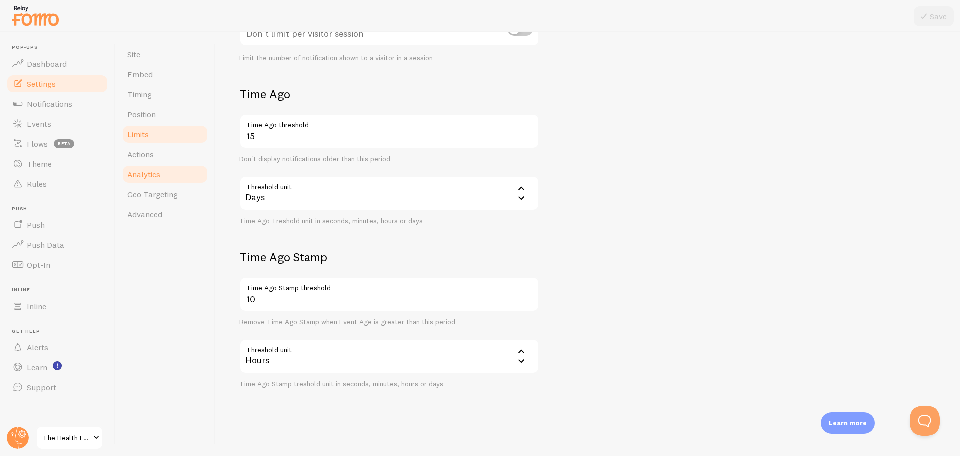
click at [148, 166] on link "Analytics" at bounding box center [166, 174] width 88 height 20
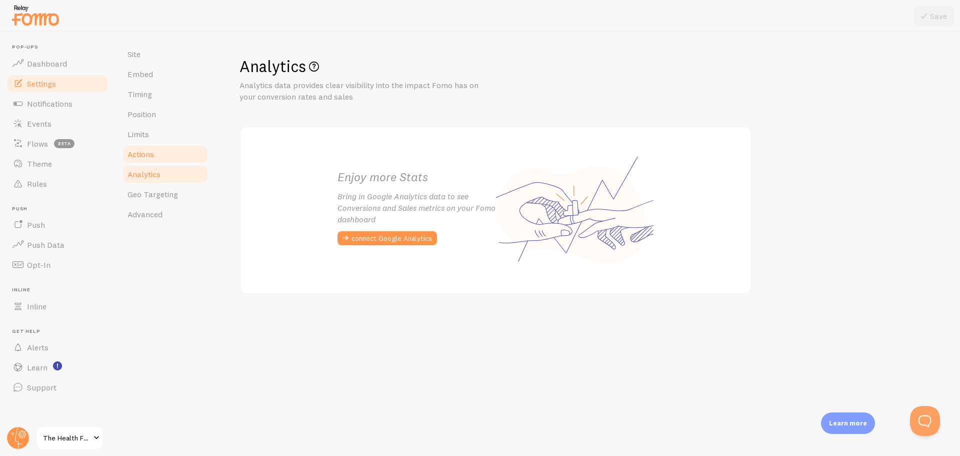
click at [149, 154] on span "Actions" at bounding box center [141, 154] width 27 height 10
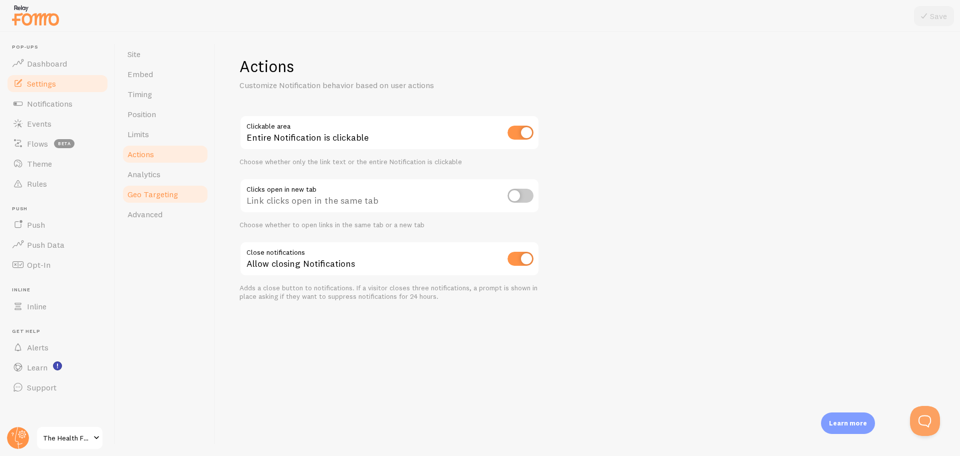
click at [164, 190] on span "Geo Targeting" at bounding box center [153, 194] width 51 height 10
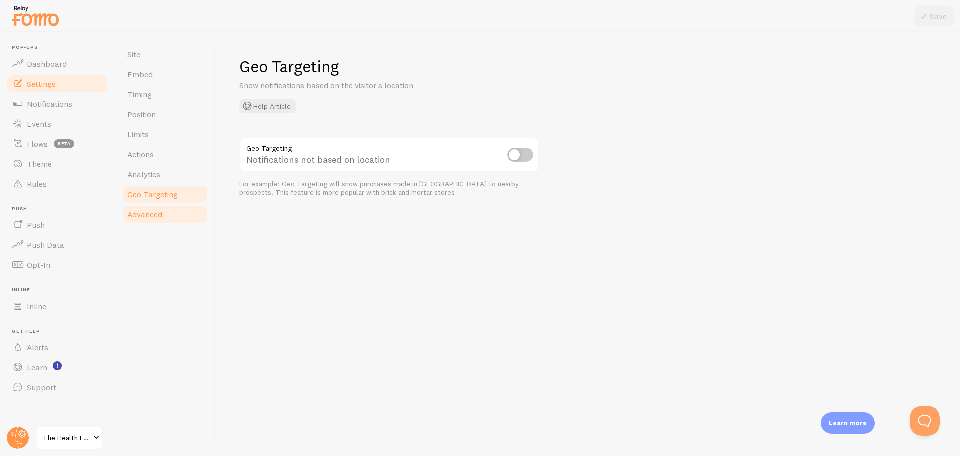
click at [162, 211] on span "Advanced" at bounding box center [145, 214] width 35 height 10
